Goal: Task Accomplishment & Management: Use online tool/utility

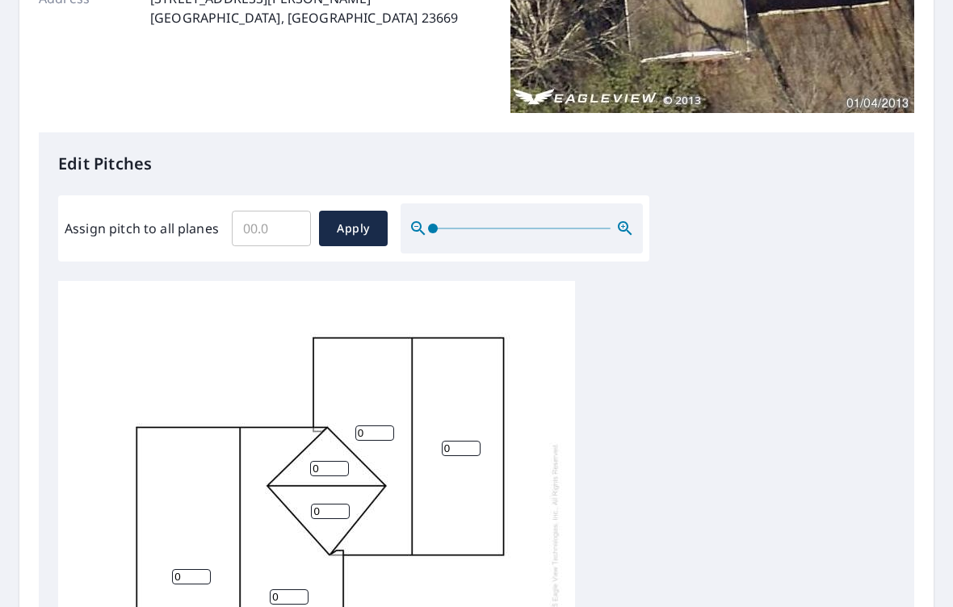
scroll to position [300, 0]
click at [294, 229] on input "Assign pitch to all planes" at bounding box center [271, 229] width 79 height 45
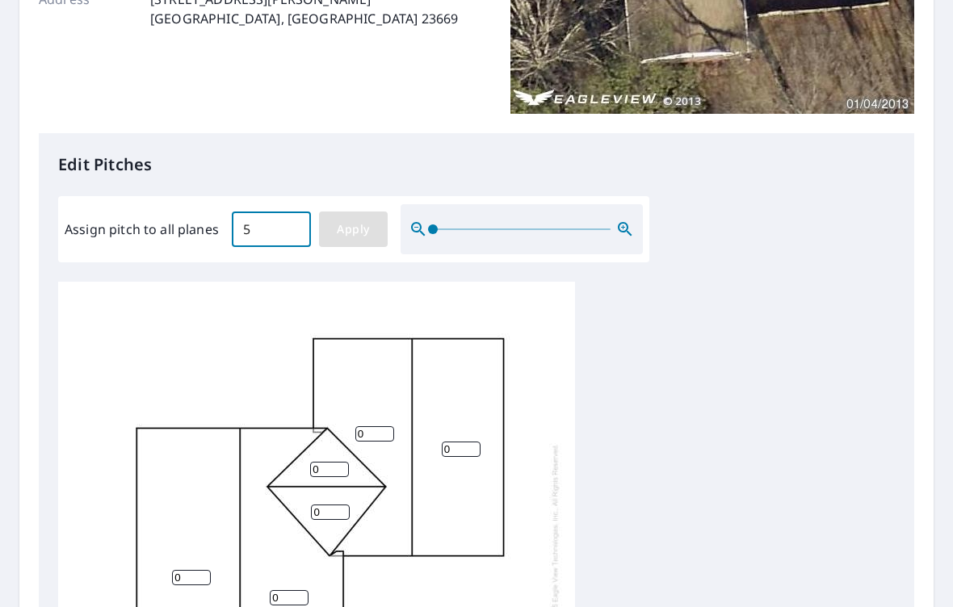
type input "5"
click at [371, 220] on span "Apply" at bounding box center [353, 230] width 43 height 20
type input "5"
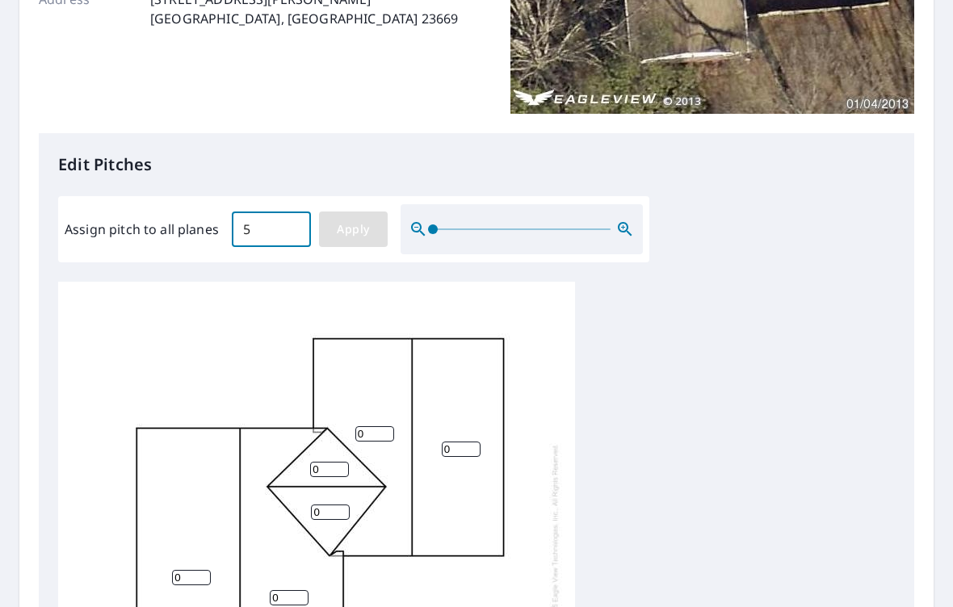
type input "5"
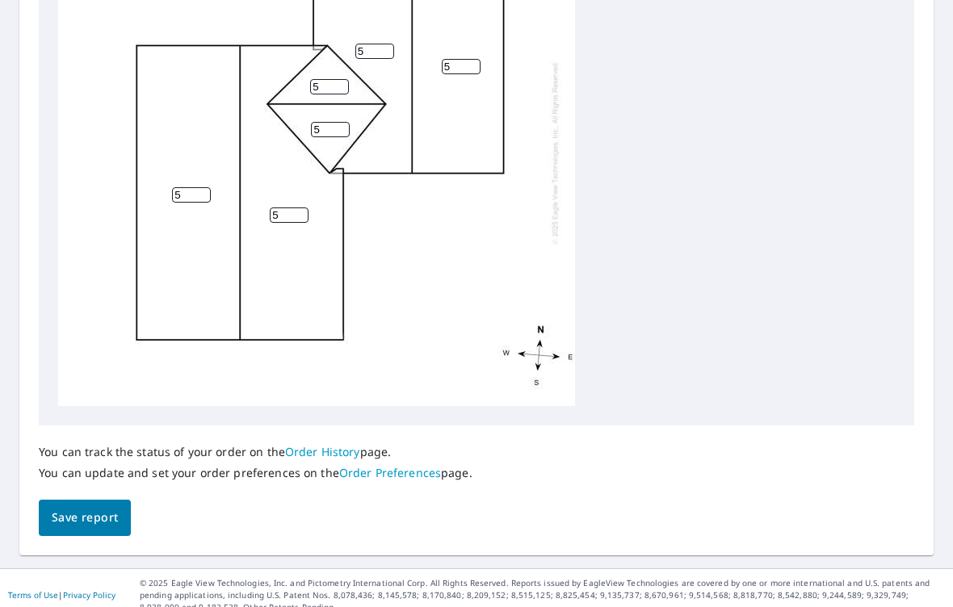
scroll to position [682, 0]
click at [109, 509] on span "Save report" at bounding box center [85, 519] width 66 height 20
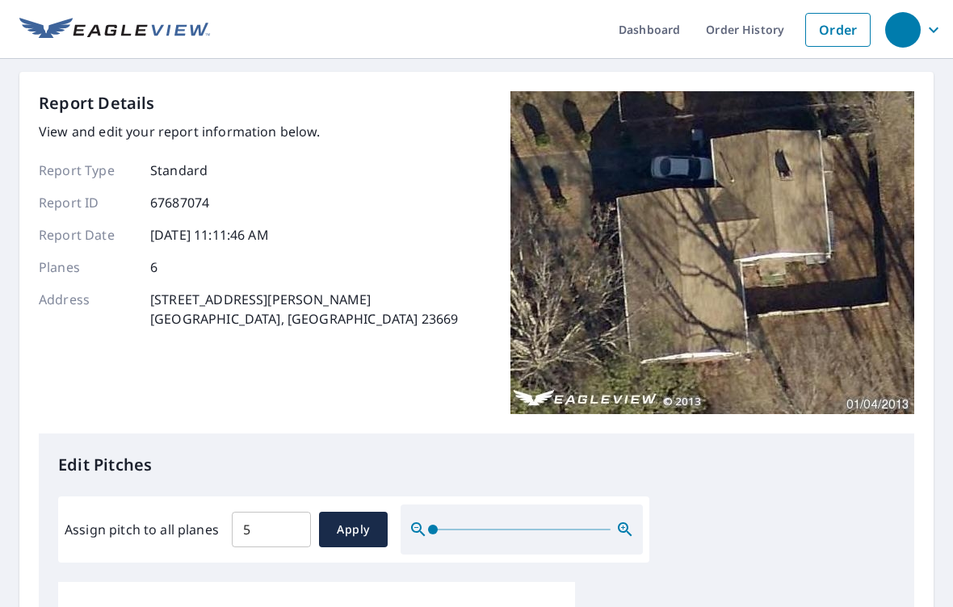
scroll to position [0, 0]
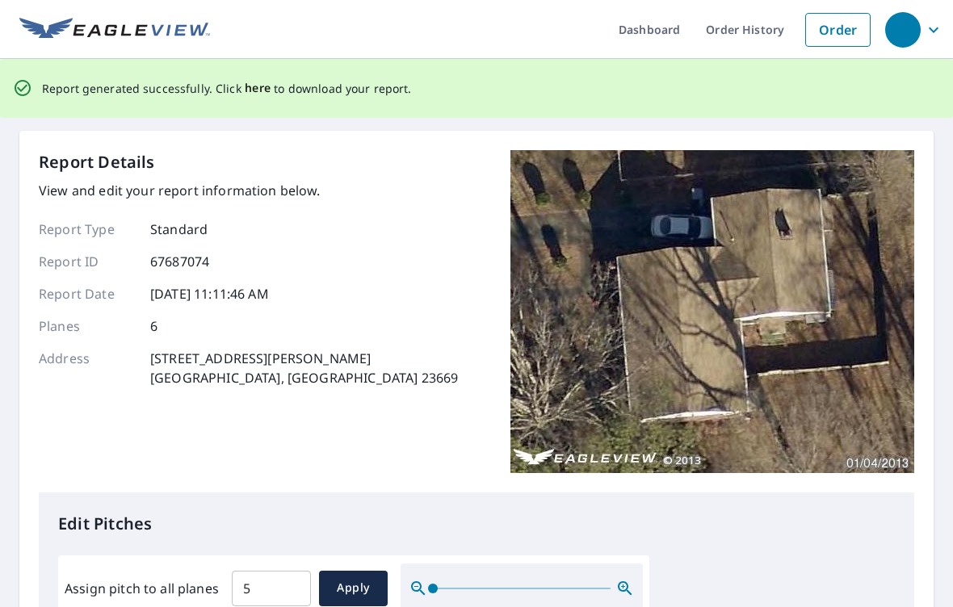
click at [255, 90] on span "here" at bounding box center [258, 88] width 27 height 20
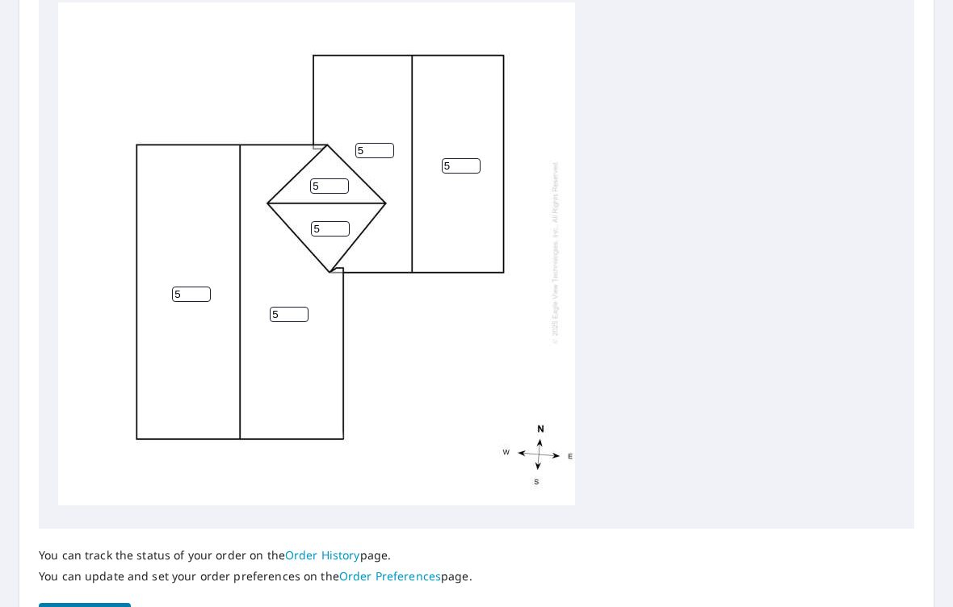
scroll to position [4, 0]
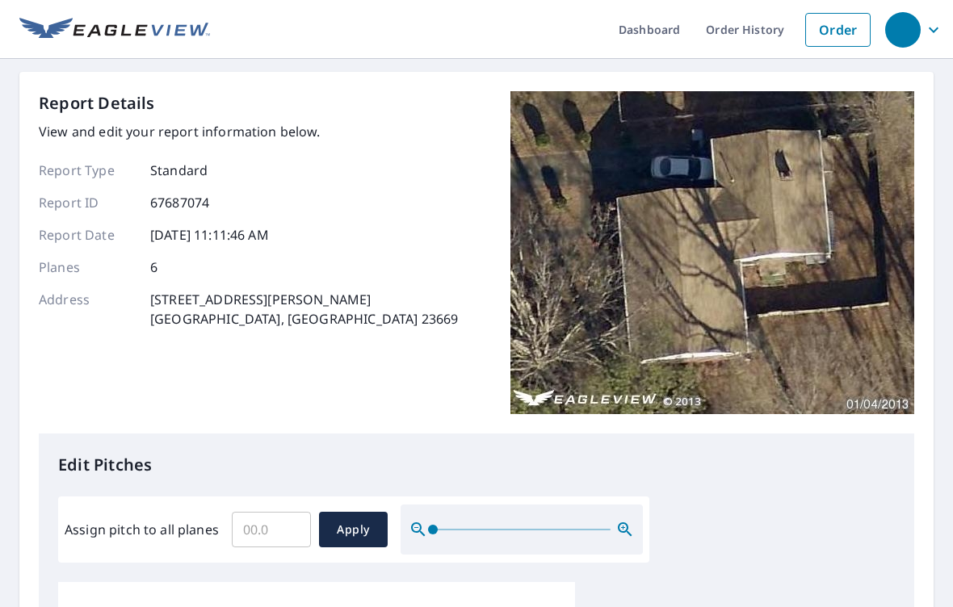
scroll to position [0, 0]
click at [442, 38] on ul "Dashboard Order History Order" at bounding box center [544, 29] width 668 height 59
